Goal: Information Seeking & Learning: Learn about a topic

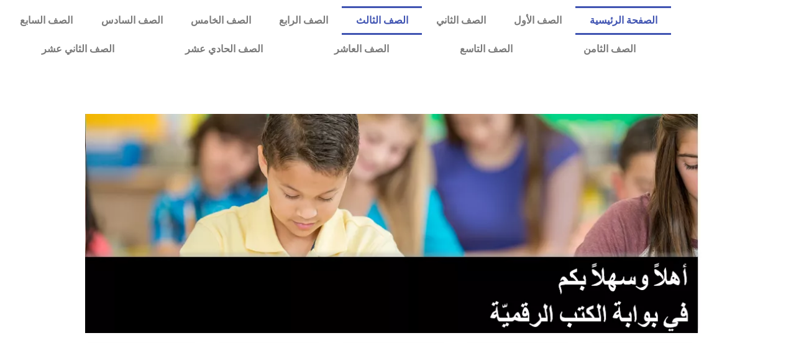
click at [413, 21] on link "الصف الثالث" at bounding box center [382, 20] width 80 height 29
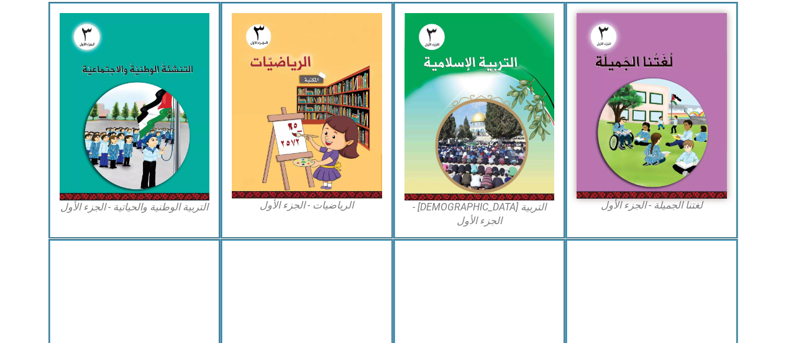
scroll to position [378, 0]
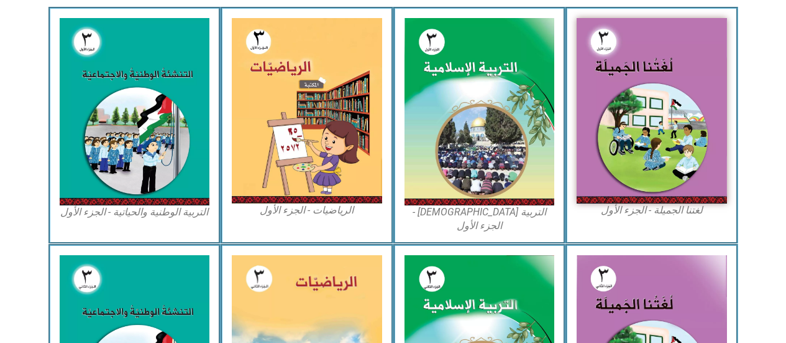
click at [329, 160] on img at bounding box center [307, 110] width 150 height 185
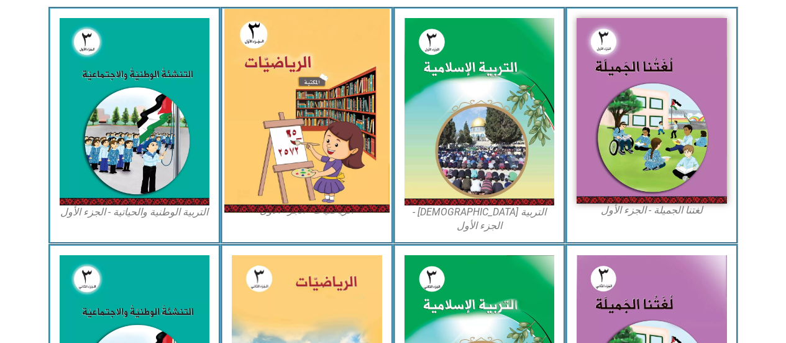
click at [303, 116] on img at bounding box center [306, 111] width 165 height 204
click at [322, 150] on img at bounding box center [306, 111] width 165 height 204
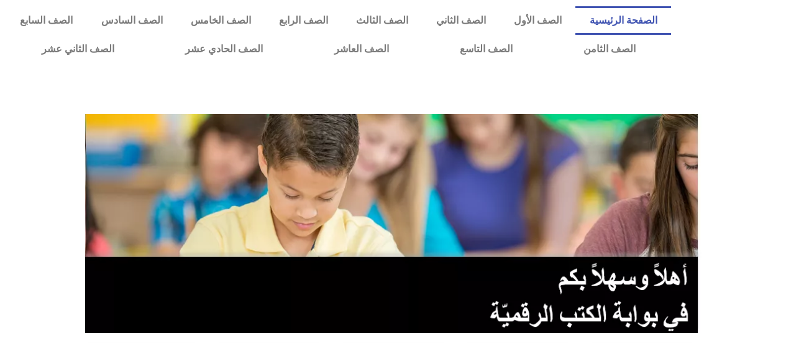
click at [405, 20] on link "الصف الثالث" at bounding box center [382, 20] width 80 height 29
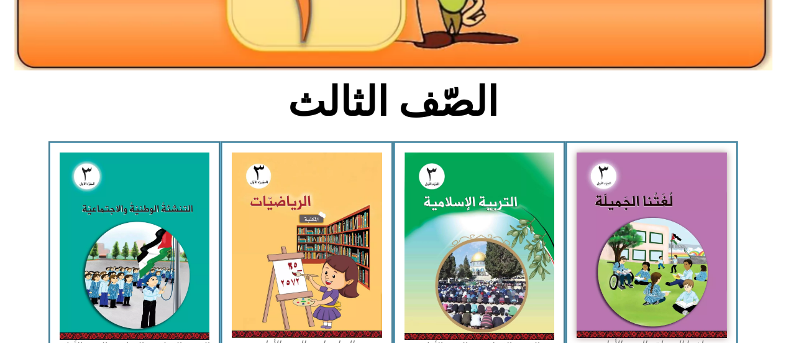
scroll to position [263, 0]
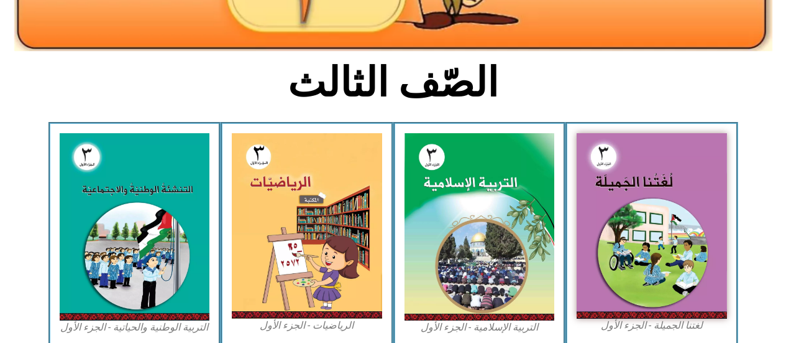
click at [322, 200] on img at bounding box center [307, 225] width 150 height 185
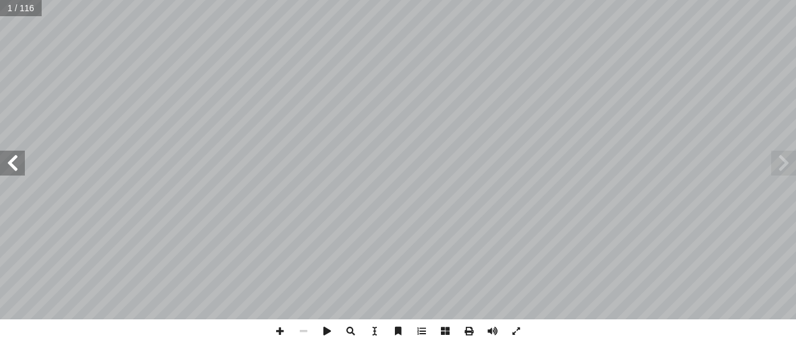
click at [9, 163] on span at bounding box center [12, 162] width 25 height 25
click at [12, 163] on span at bounding box center [12, 162] width 25 height 25
click at [9, 163] on span at bounding box center [12, 162] width 25 height 25
click at [16, 166] on span at bounding box center [12, 162] width 25 height 25
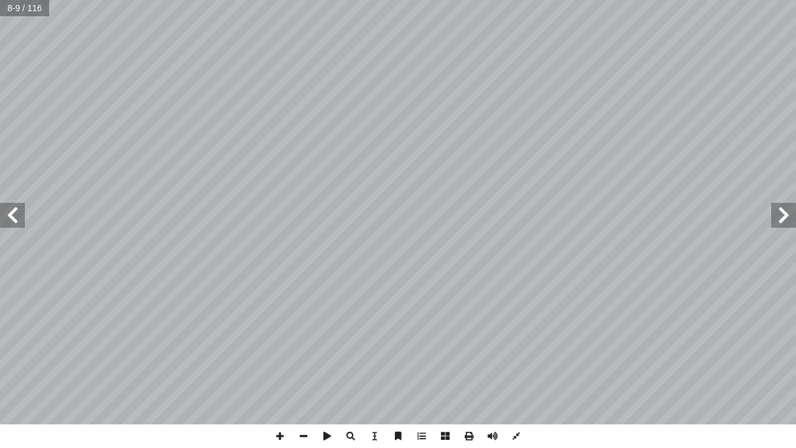
click at [10, 215] on span at bounding box center [12, 215] width 25 height 25
click at [12, 216] on span at bounding box center [12, 215] width 25 height 25
